Goal: Information Seeking & Learning: Check status

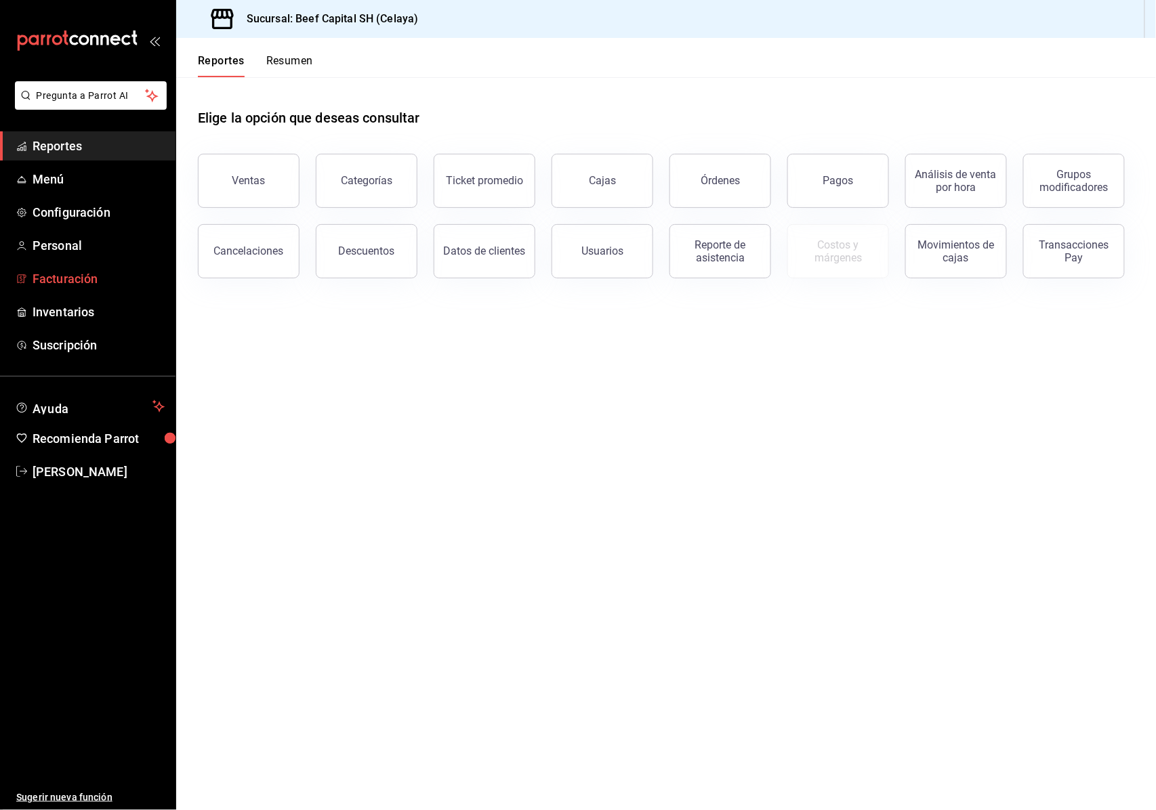
click at [49, 283] on span "Facturación" at bounding box center [99, 279] width 132 height 18
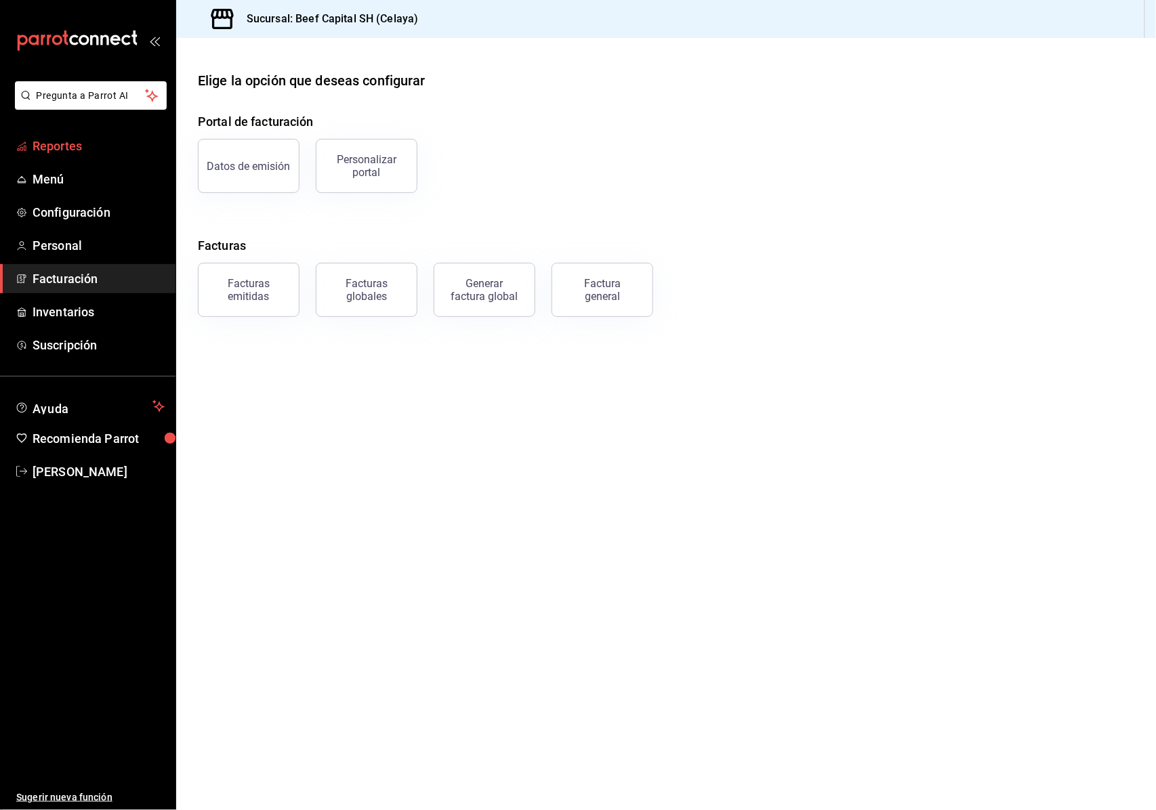
click at [84, 144] on span "Reportes" at bounding box center [99, 146] width 132 height 18
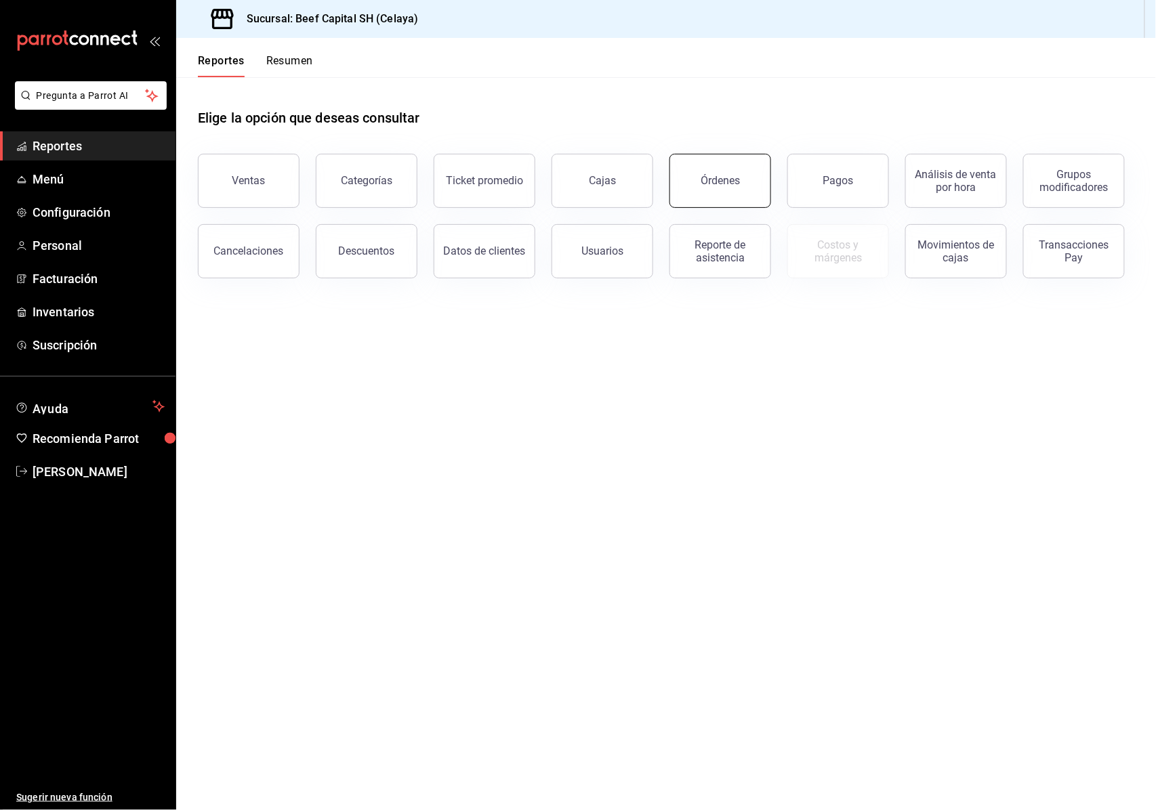
click at [700, 177] on button "Órdenes" at bounding box center [720, 181] width 102 height 54
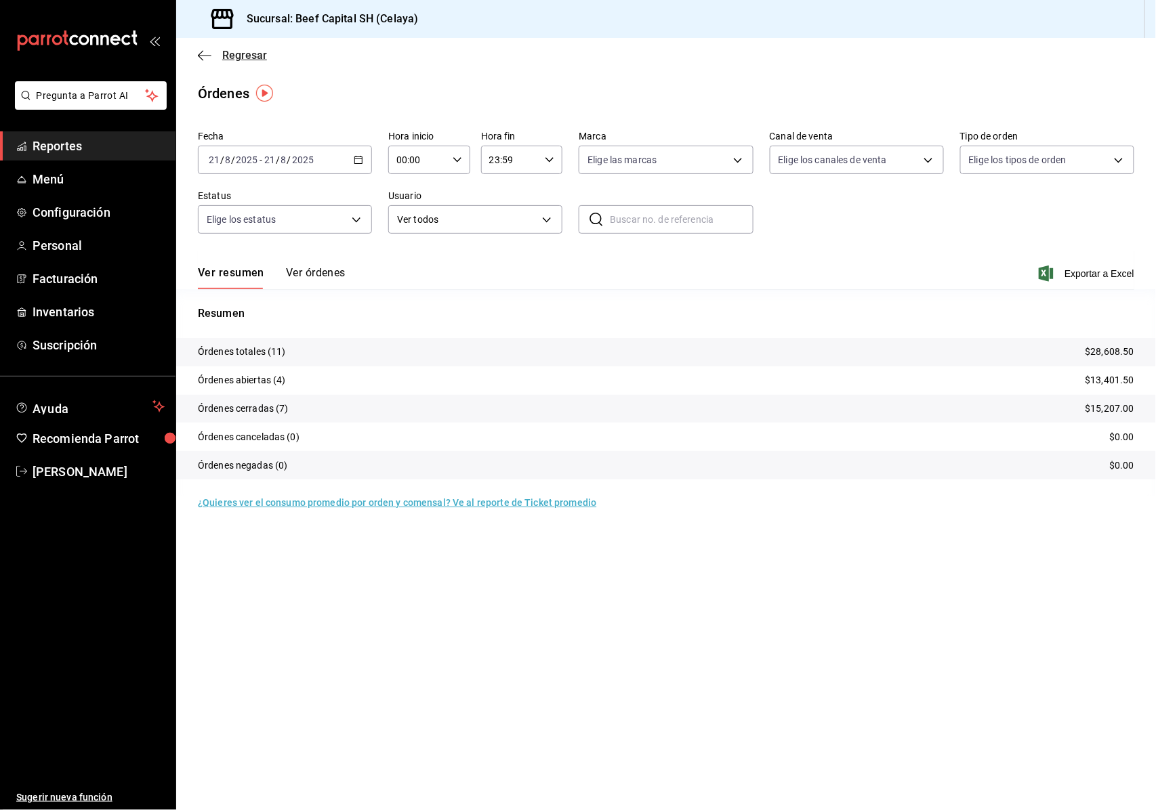
click at [204, 55] on icon "button" at bounding box center [205, 55] width 14 height 1
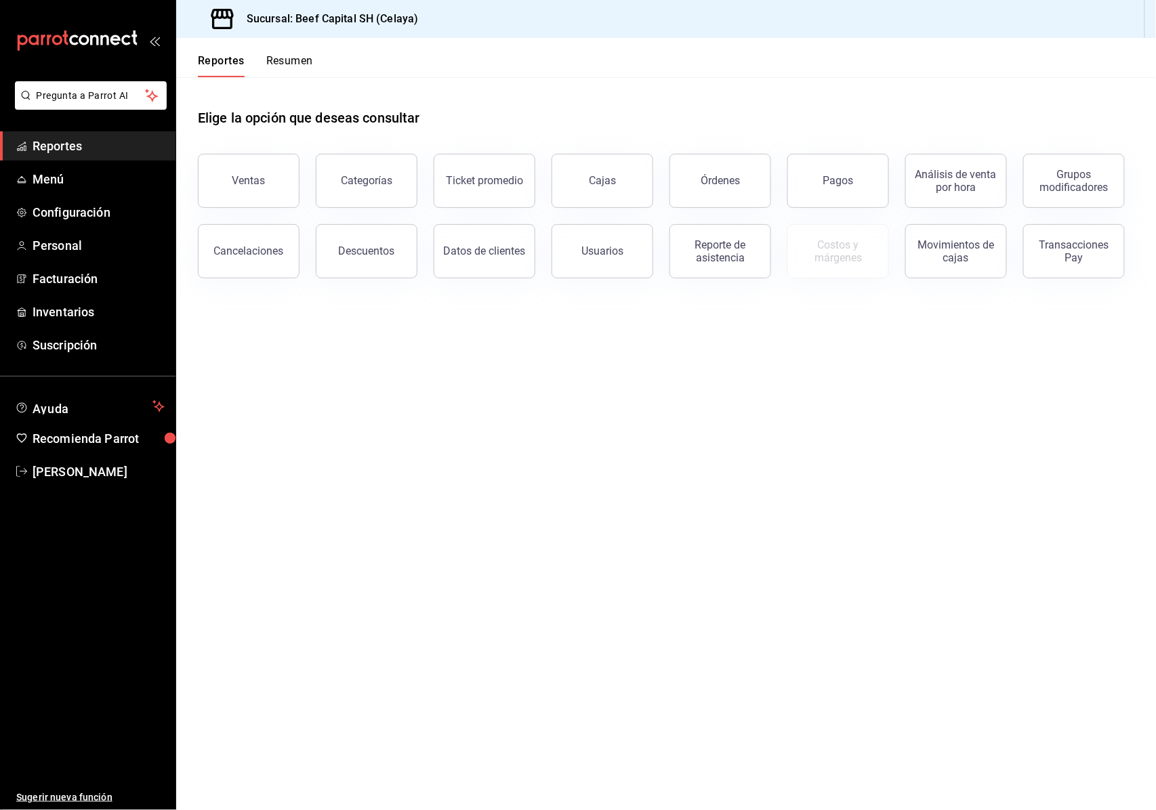
drag, startPoint x: 374, startPoint y: 757, endPoint x: 386, endPoint y: 757, distance: 12.2
click at [386, 757] on main "Elige la opción que deseas consultar Ventas Categorías Ticket promedio Cajas Ór…" at bounding box center [666, 443] width 980 height 733
click at [718, 173] on button "Órdenes" at bounding box center [720, 181] width 102 height 54
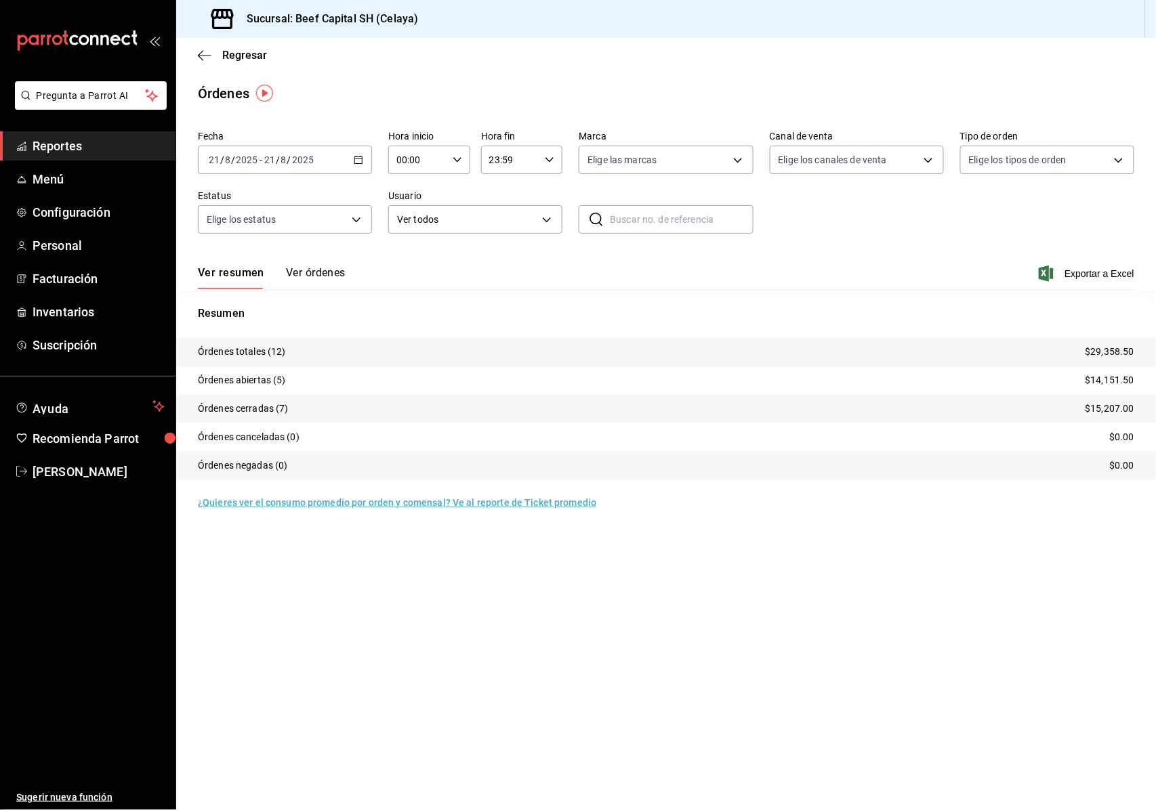
click at [972, 550] on main "Regresar Órdenes Fecha [DATE] [DATE] - [DATE] [DATE] Hora inicio 00:00 Hora ini…" at bounding box center [666, 424] width 980 height 772
click at [990, 485] on div "Órdenes totales (12) $29,358.50 Órdenes abiertas (5) $14,151.50 Órdenes cerrada…" at bounding box center [666, 417] width 980 height 158
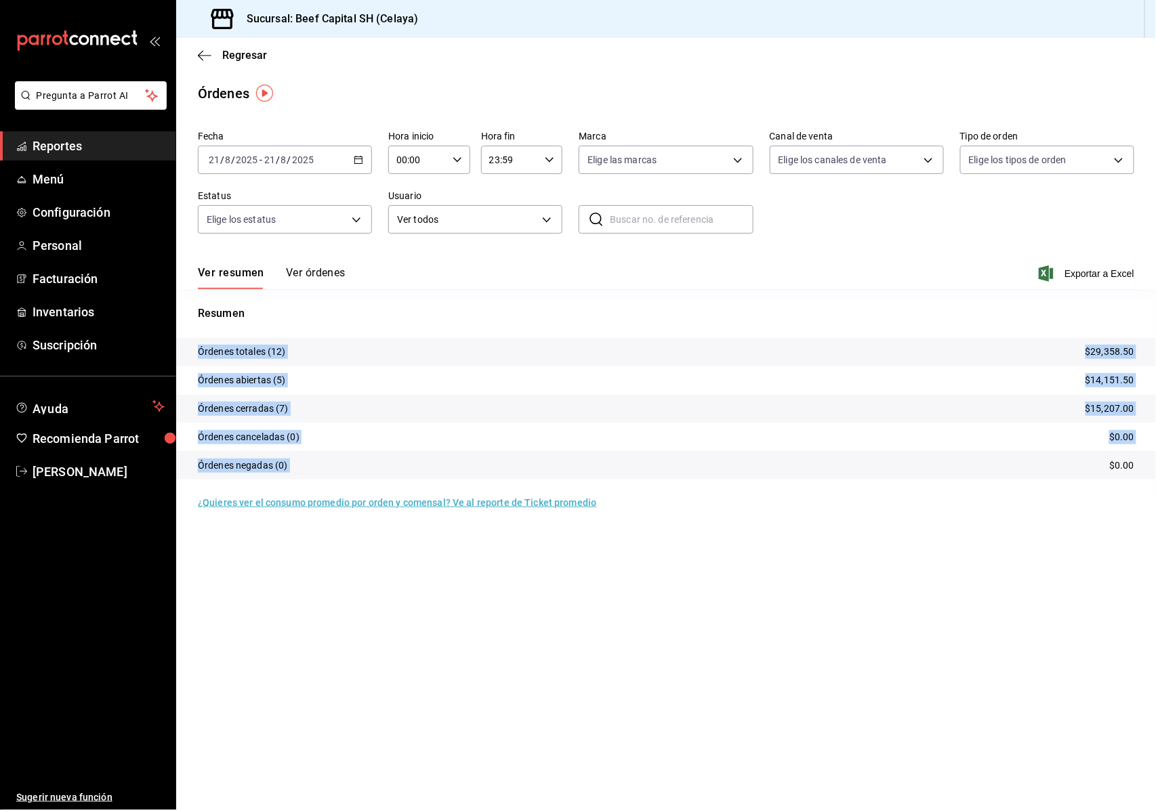
click at [60, 161] on ul "Reportes Menú Configuración Personal Facturación Inventarios Suscripción" at bounding box center [87, 245] width 175 height 228
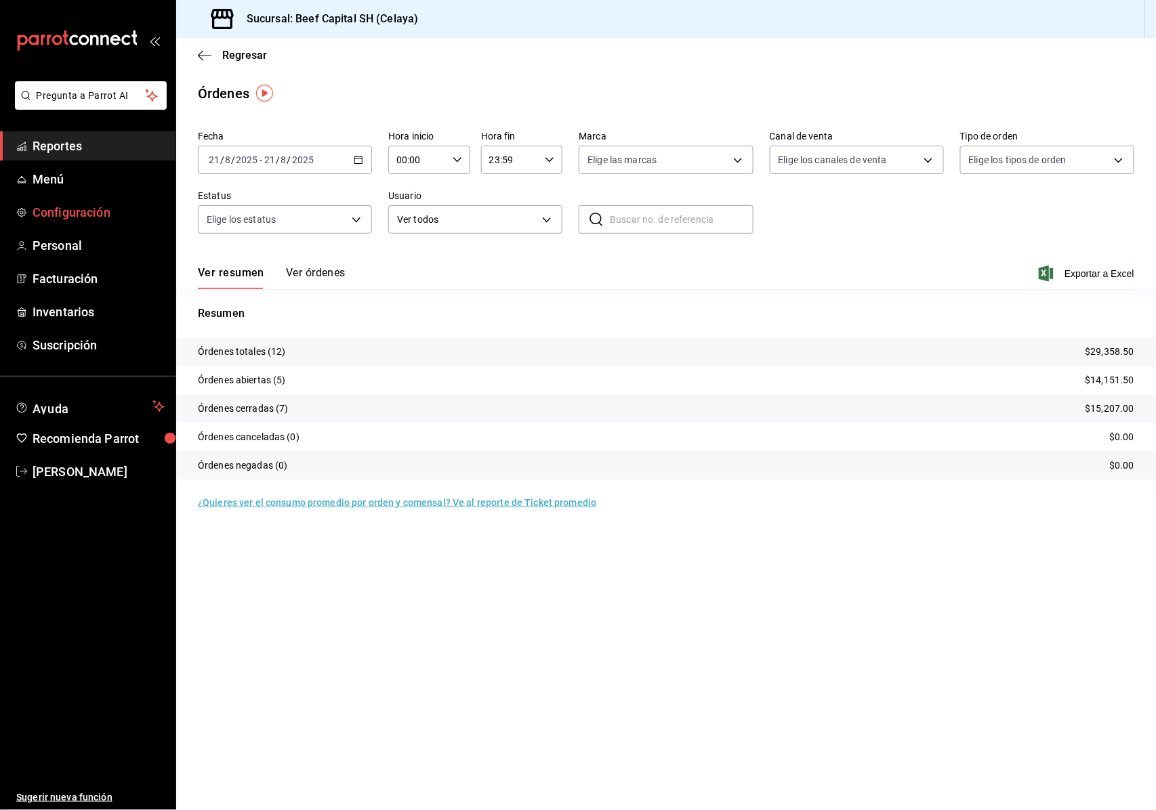
click at [82, 212] on span "Configuración" at bounding box center [99, 212] width 132 height 18
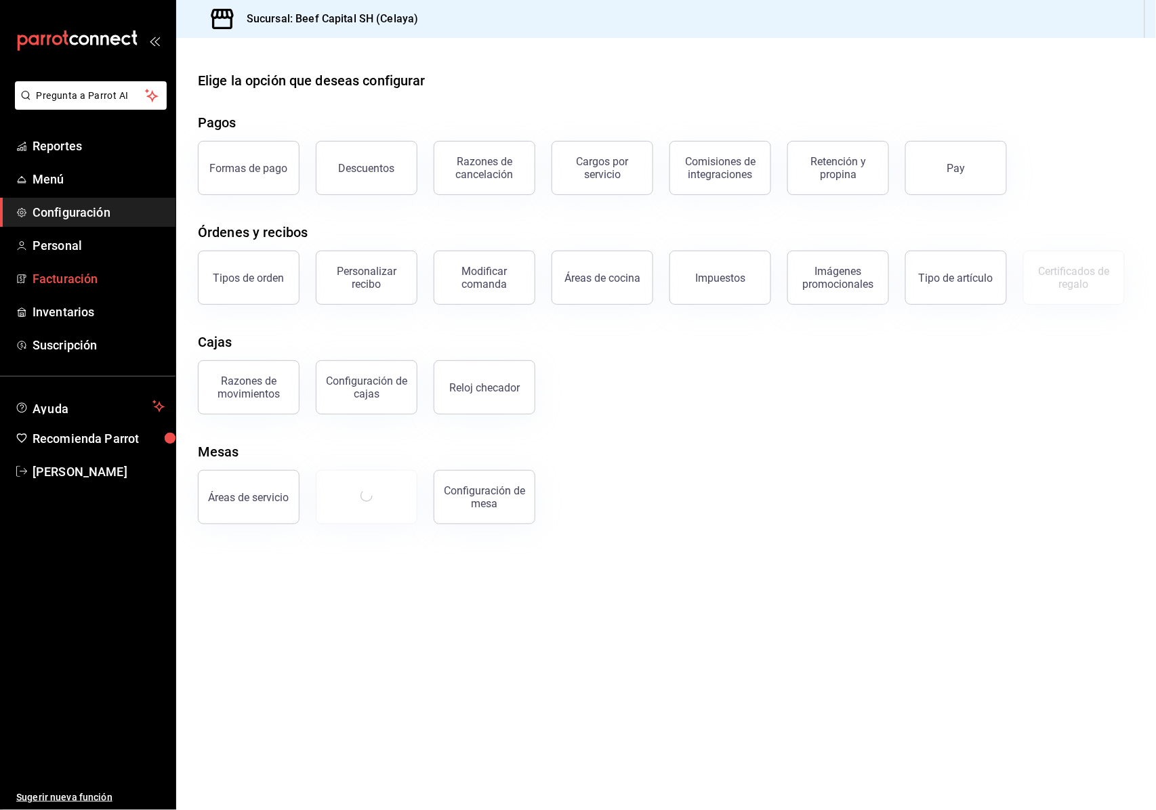
click at [91, 285] on span "Facturación" at bounding box center [99, 279] width 132 height 18
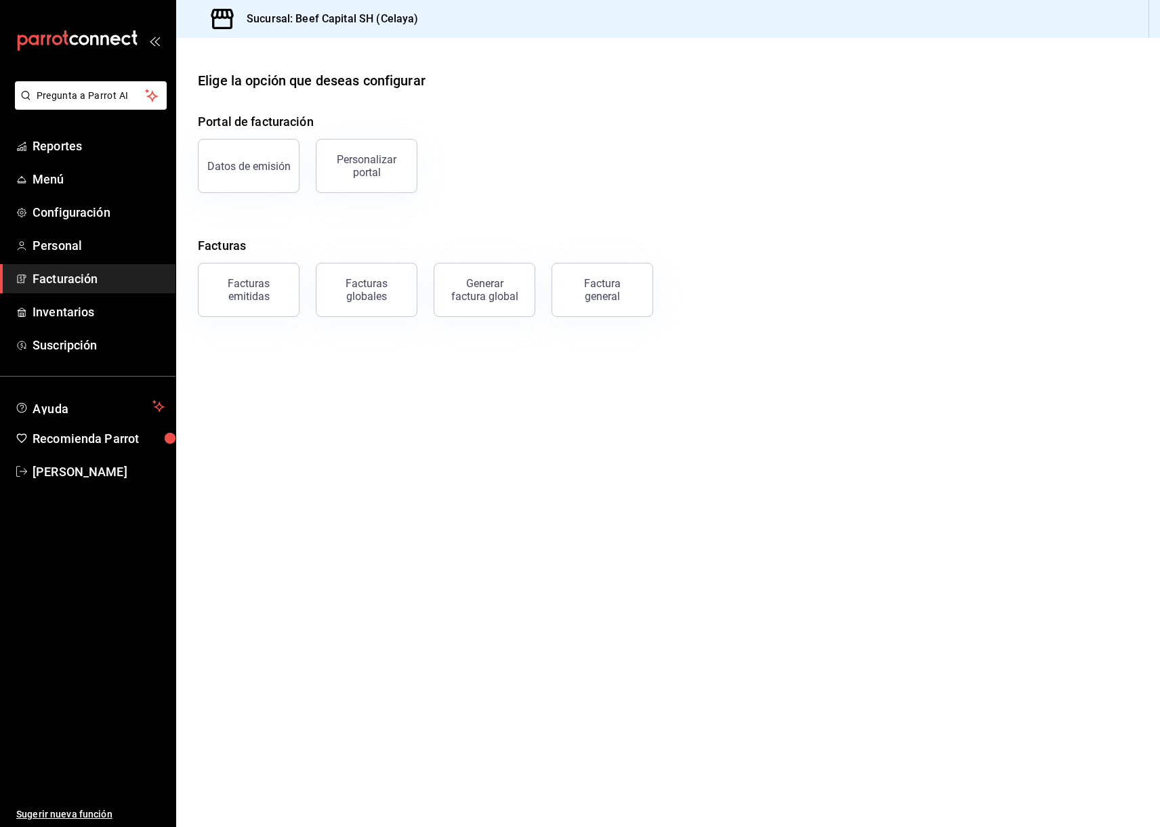
click at [518, 49] on div at bounding box center [668, 49] width 984 height 22
click at [524, 52] on div at bounding box center [668, 49] width 984 height 22
click at [529, 54] on div at bounding box center [668, 49] width 984 height 22
click at [692, 196] on div "Portal de facturación Datos de emisión Personalizar portal Facturas Facturas em…" at bounding box center [668, 214] width 940 height 205
drag, startPoint x: 692, startPoint y: 196, endPoint x: 703, endPoint y: 199, distance: 11.2
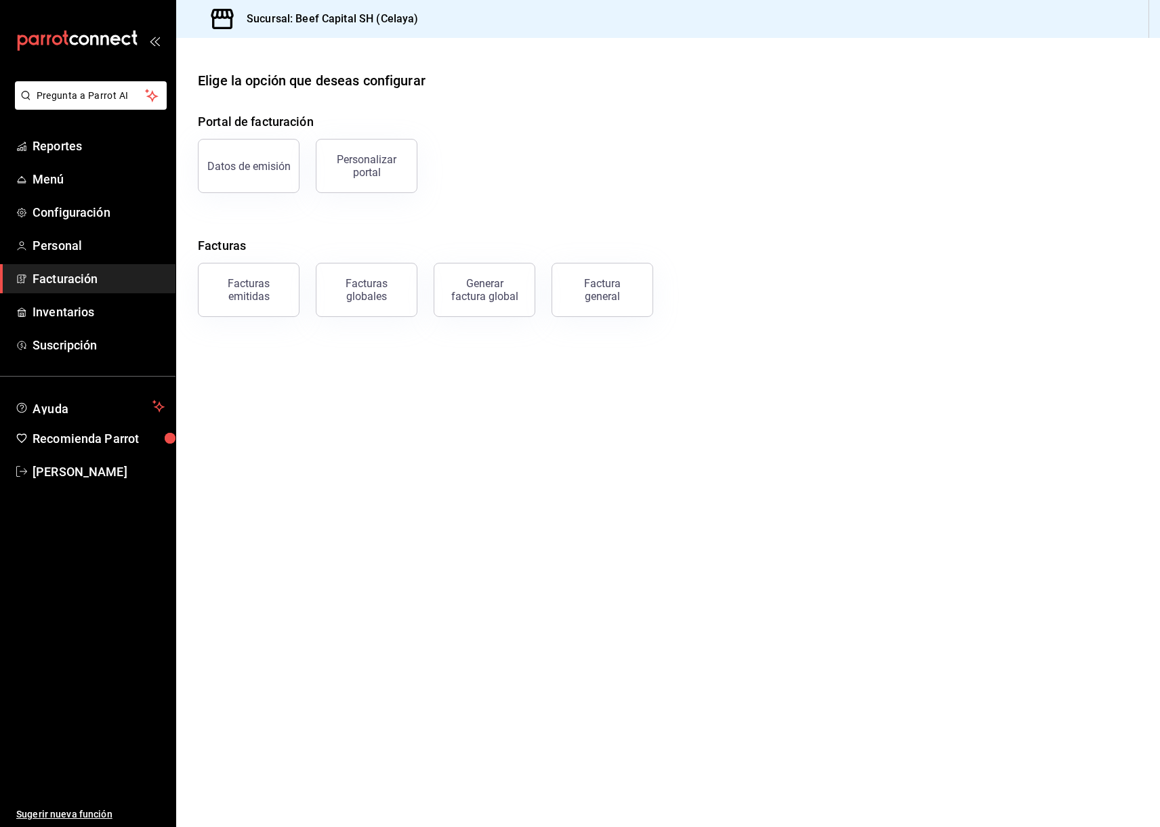
click at [703, 199] on div "Portal de facturación Datos de emisión Personalizar portal Facturas Facturas em…" at bounding box center [668, 214] width 940 height 205
click at [716, 206] on div "Portal de facturación Datos de emisión Personalizar portal Facturas Facturas em…" at bounding box center [668, 214] width 940 height 205
drag, startPoint x: 1129, startPoint y: 343, endPoint x: 1129, endPoint y: 383, distance: 40.6
click at [1129, 383] on main "Elige la opción que deseas configurar Portal de facturación Datos de emisión Pe…" at bounding box center [668, 432] width 984 height 789
click at [52, 165] on link "Menú" at bounding box center [87, 179] width 175 height 29
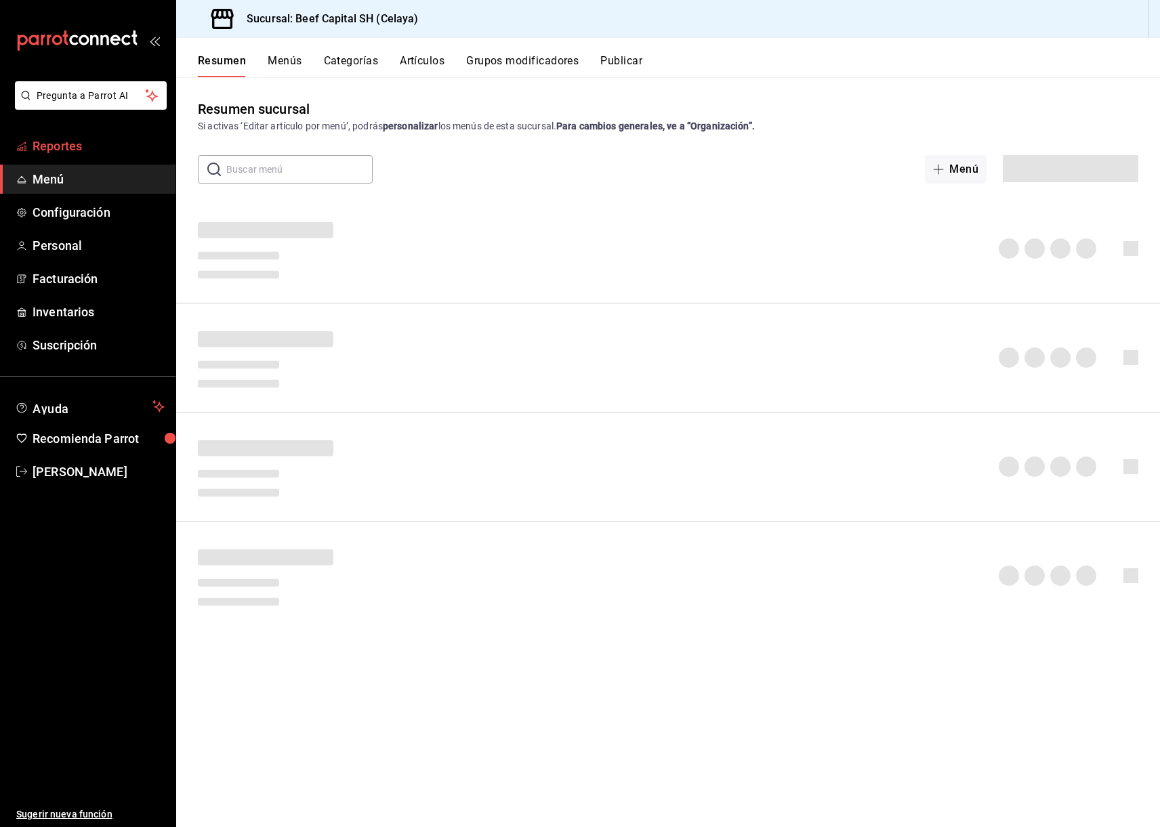
click at [71, 141] on span "Reportes" at bounding box center [99, 146] width 132 height 18
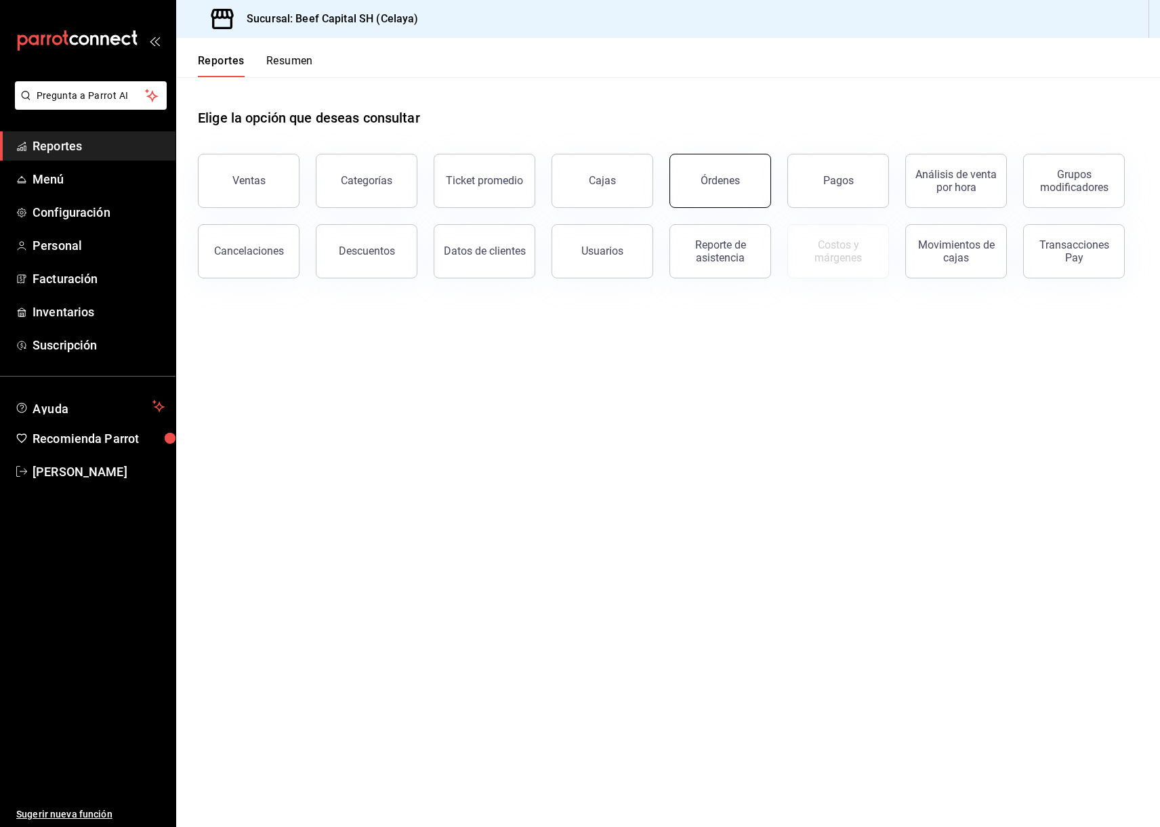
click at [724, 190] on button "Órdenes" at bounding box center [720, 181] width 102 height 54
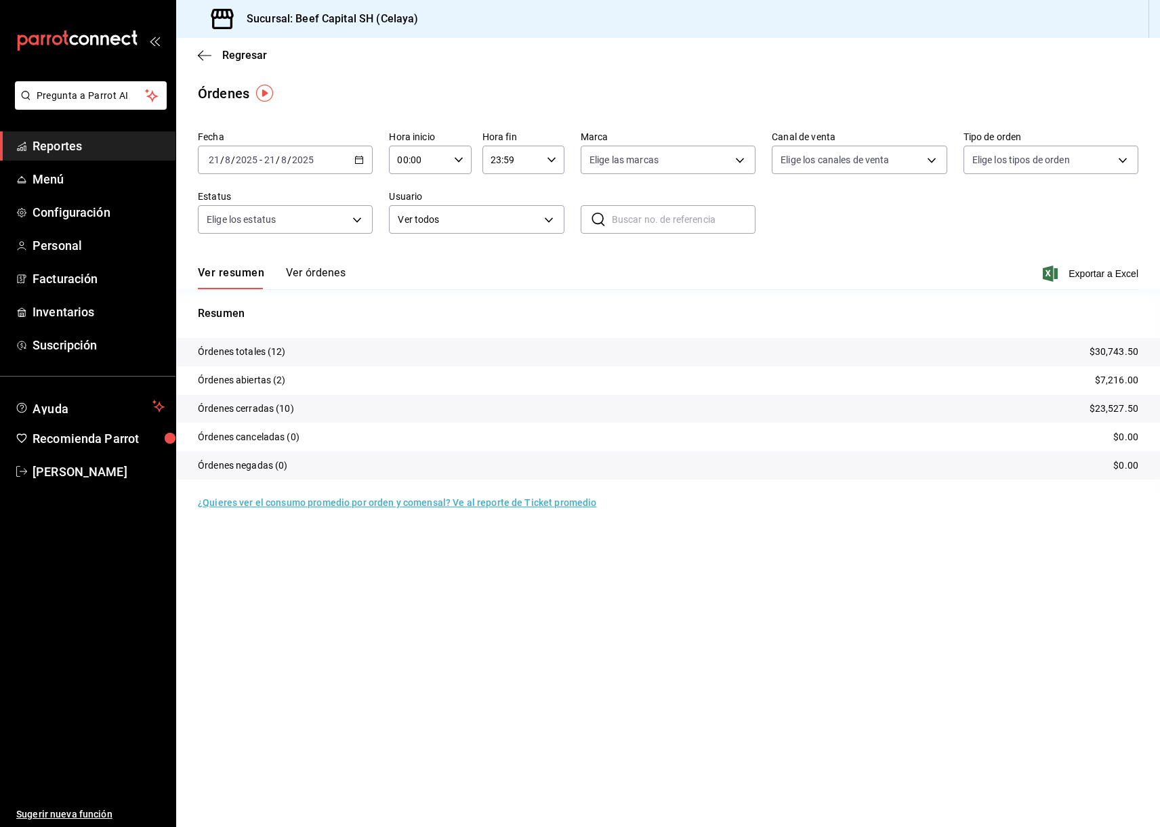
click at [180, 44] on div "Regresar" at bounding box center [668, 55] width 984 height 35
click at [196, 61] on div "Regresar" at bounding box center [668, 55] width 984 height 35
click at [217, 69] on div "Regresar" at bounding box center [668, 55] width 984 height 35
click at [204, 66] on div "Regresar" at bounding box center [668, 55] width 984 height 35
click at [201, 66] on div "Regresar" at bounding box center [668, 55] width 984 height 35
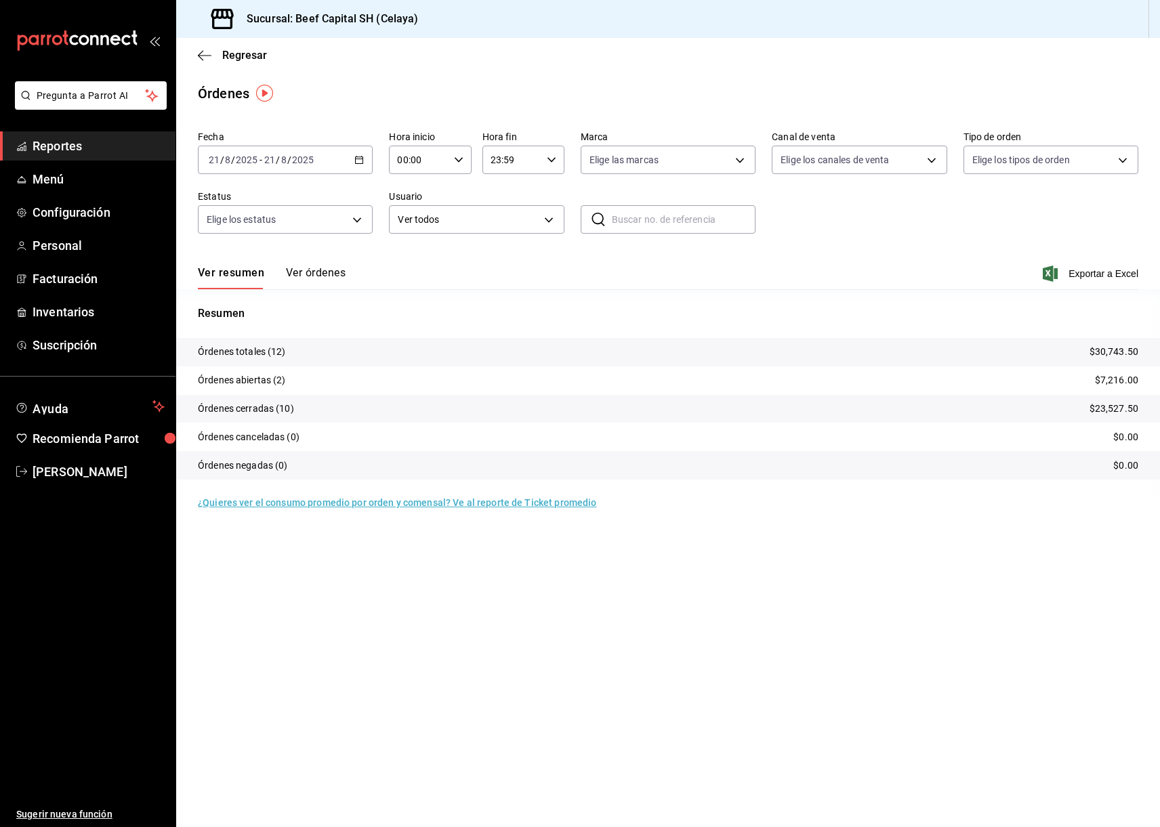
click at [79, 148] on span "Reportes" at bounding box center [99, 146] width 132 height 18
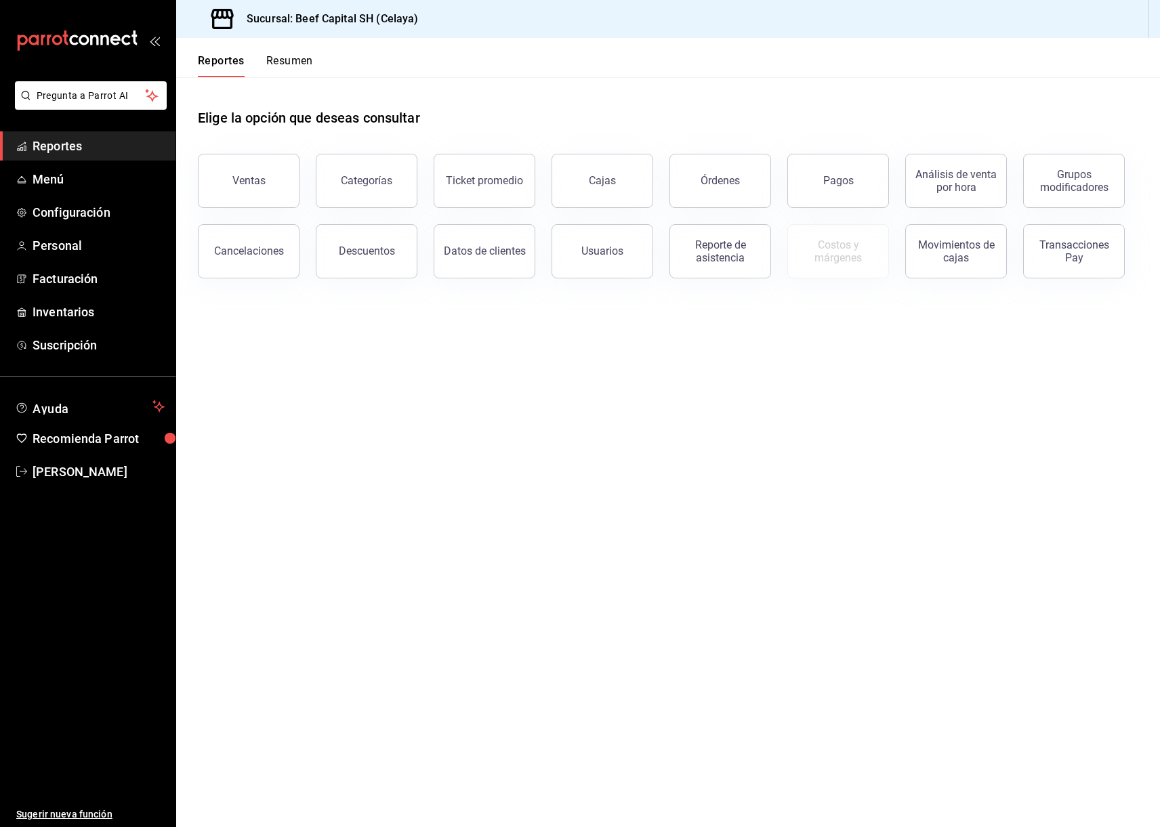
click at [554, 668] on main "Elige la opción que deseas consultar Ventas Categorías Ticket promedio Cajas Ór…" at bounding box center [668, 452] width 984 height 750
click at [641, 776] on main "Elige la opción que deseas consultar Ventas Categorías Ticket promedio Cajas Ór…" at bounding box center [668, 452] width 984 height 750
drag, startPoint x: 1003, startPoint y: 308, endPoint x: 879, endPoint y: 496, distance: 225.1
click at [879, 496] on main "Elige la opción que deseas consultar Ventas Categorías Ticket promedio Cajas Ór…" at bounding box center [668, 452] width 984 height 750
click at [970, 749] on main "Elige la opción que deseas consultar Ventas Categorías Ticket promedio Cajas Ór…" at bounding box center [668, 452] width 984 height 750
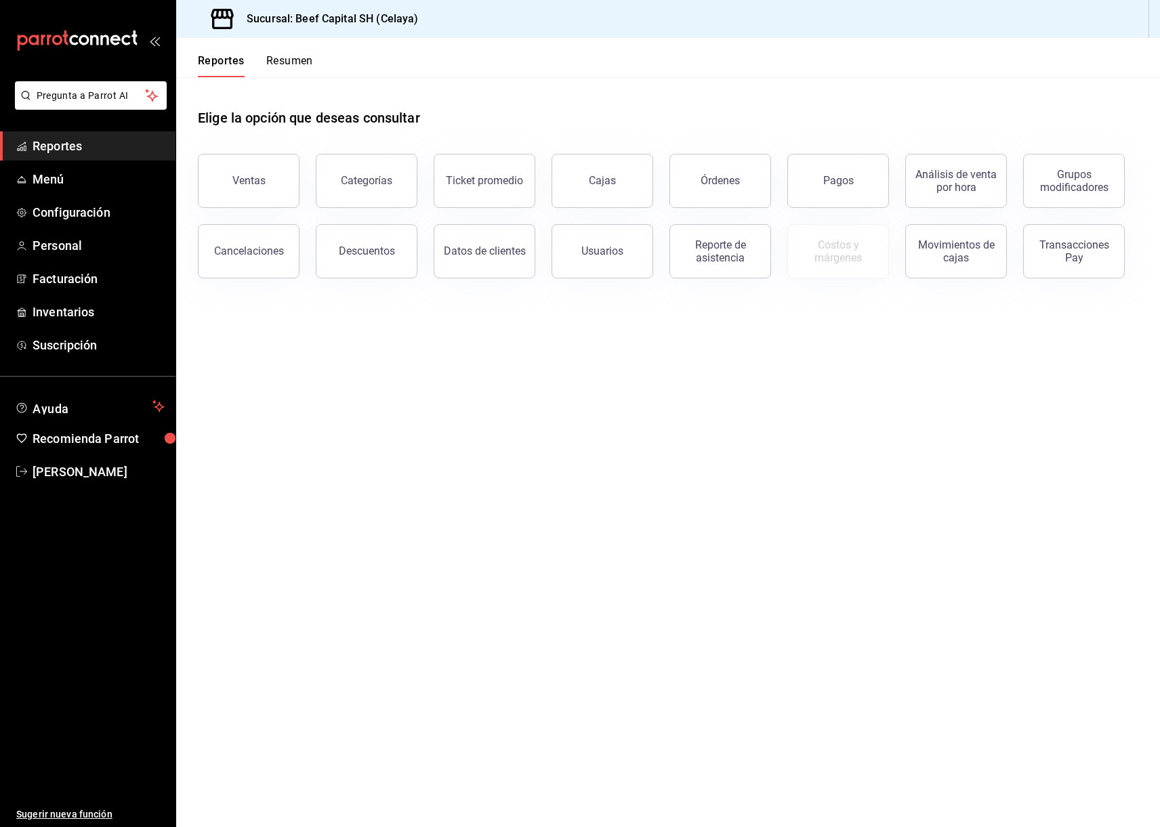
click at [461, 493] on main "Elige la opción que deseas consultar Ventas Categorías Ticket promedio Cajas Ór…" at bounding box center [668, 452] width 984 height 750
click at [938, 60] on div "Sucursal: Beef Capital SH (Celaya) Reportes Resumen Elige la opción que deseas …" at bounding box center [668, 413] width 984 height 827
drag, startPoint x: 627, startPoint y: 580, endPoint x: 599, endPoint y: 608, distance: 40.2
click at [599, 608] on main "Elige la opción que deseas consultar Ventas Categorías Ticket promedio Cajas Ór…" at bounding box center [668, 452] width 984 height 750
